Goal: Use online tool/utility: Utilize a website feature to perform a specific function

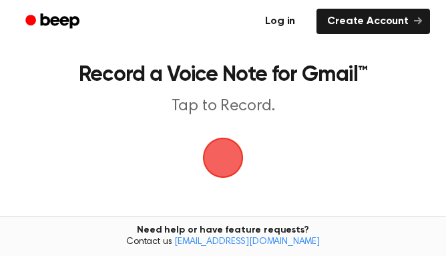
click at [88, 20] on link "Log in" at bounding box center [280, 21] width 57 height 31
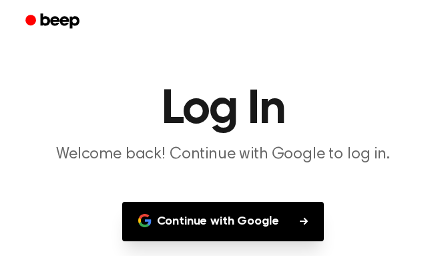
scroll to position [58, 0]
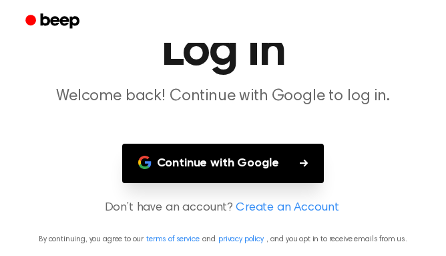
click at [88, 50] on button "Continue with Google" at bounding box center [223, 163] width 202 height 39
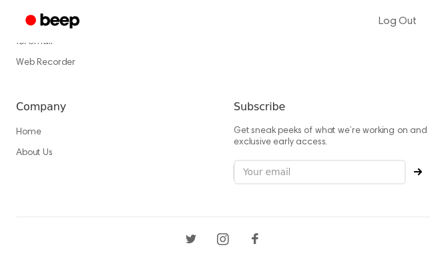
scroll to position [828, 0]
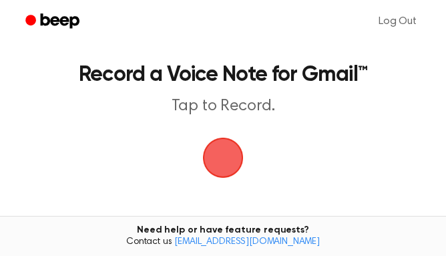
click at [220, 157] on span "button" at bounding box center [223, 157] width 43 height 43
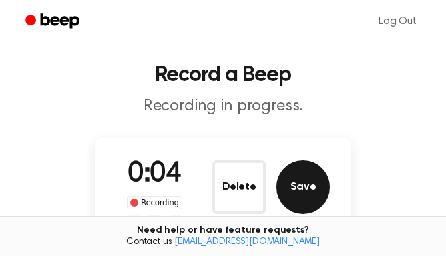
click at [295, 191] on button "Save" at bounding box center [303, 186] width 53 height 53
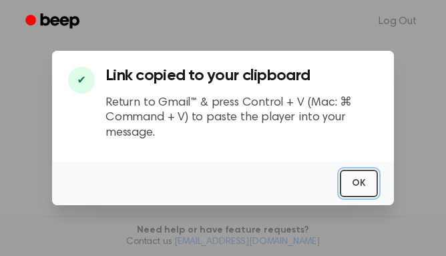
click at [341, 192] on button "OK" at bounding box center [359, 183] width 38 height 27
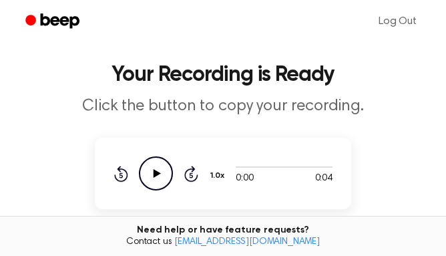
click at [158, 184] on icon "Play Audio" at bounding box center [156, 173] width 34 height 34
click at [158, 184] on icon "Pause Audio" at bounding box center [156, 173] width 34 height 34
